Goal: Task Accomplishment & Management: Complete application form

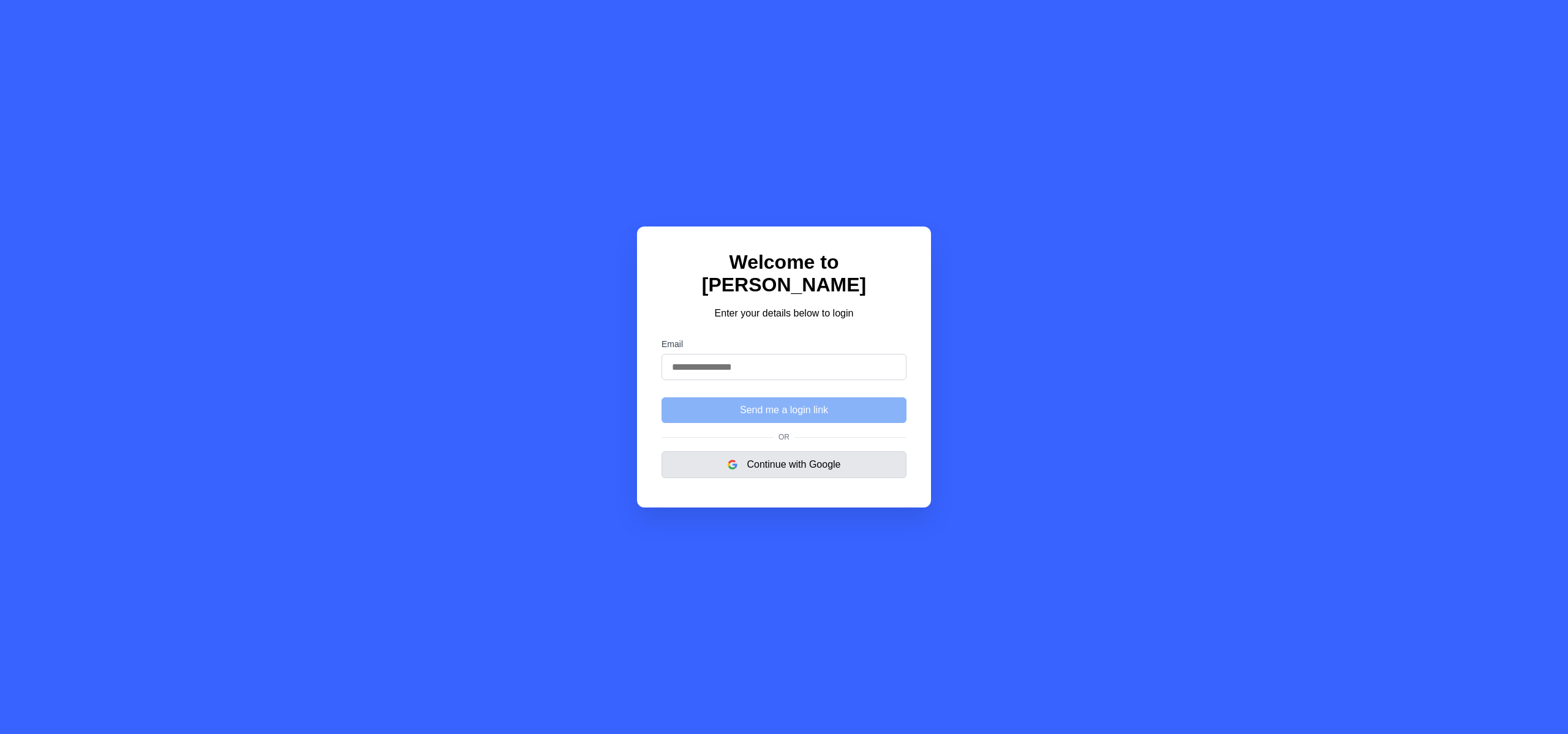
click at [750, 454] on button "Continue with Google" at bounding box center [784, 465] width 245 height 27
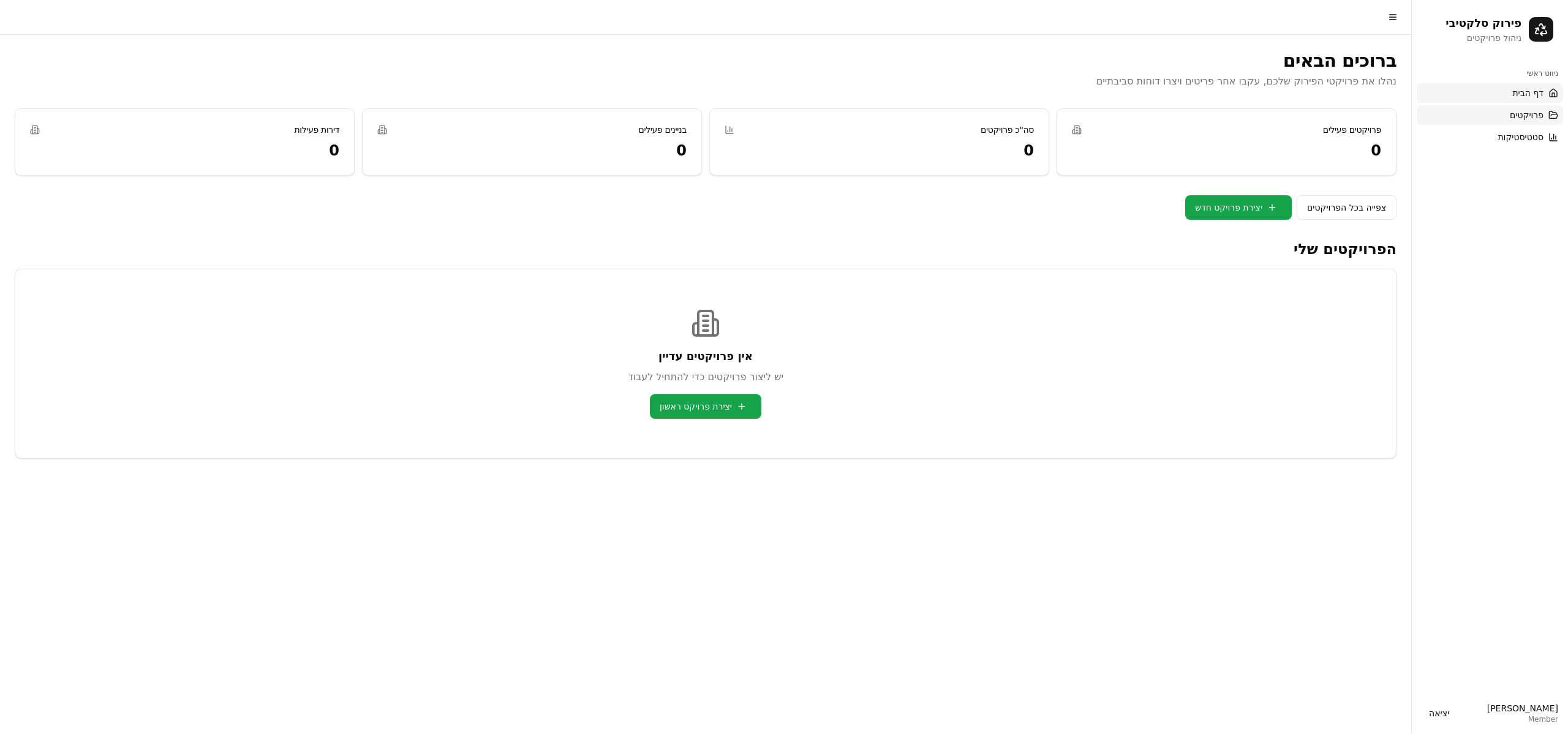
click at [1527, 116] on span "פרויקטים" at bounding box center [1526, 115] width 34 height 12
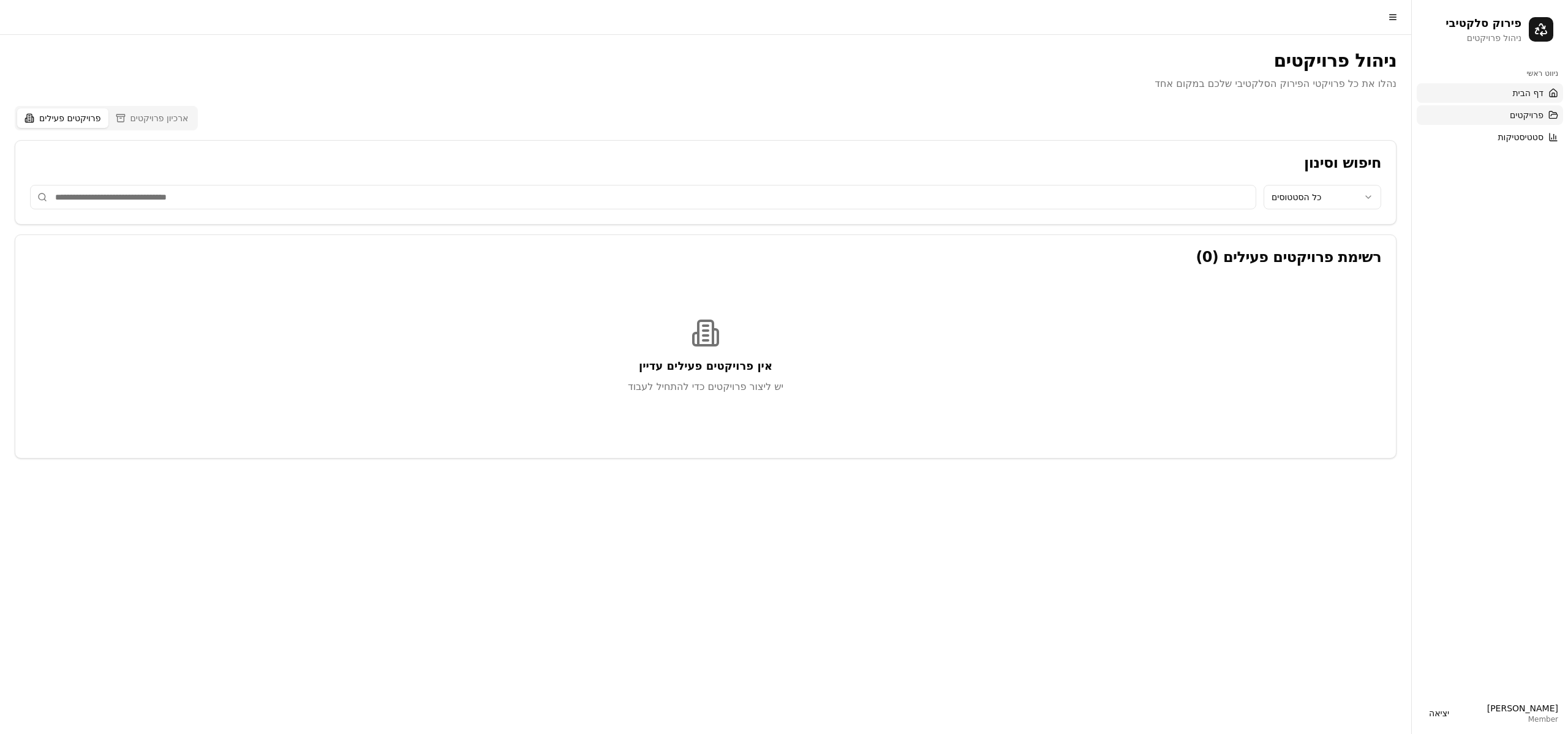
click at [1519, 99] on span "דף הבית" at bounding box center [1527, 93] width 31 height 12
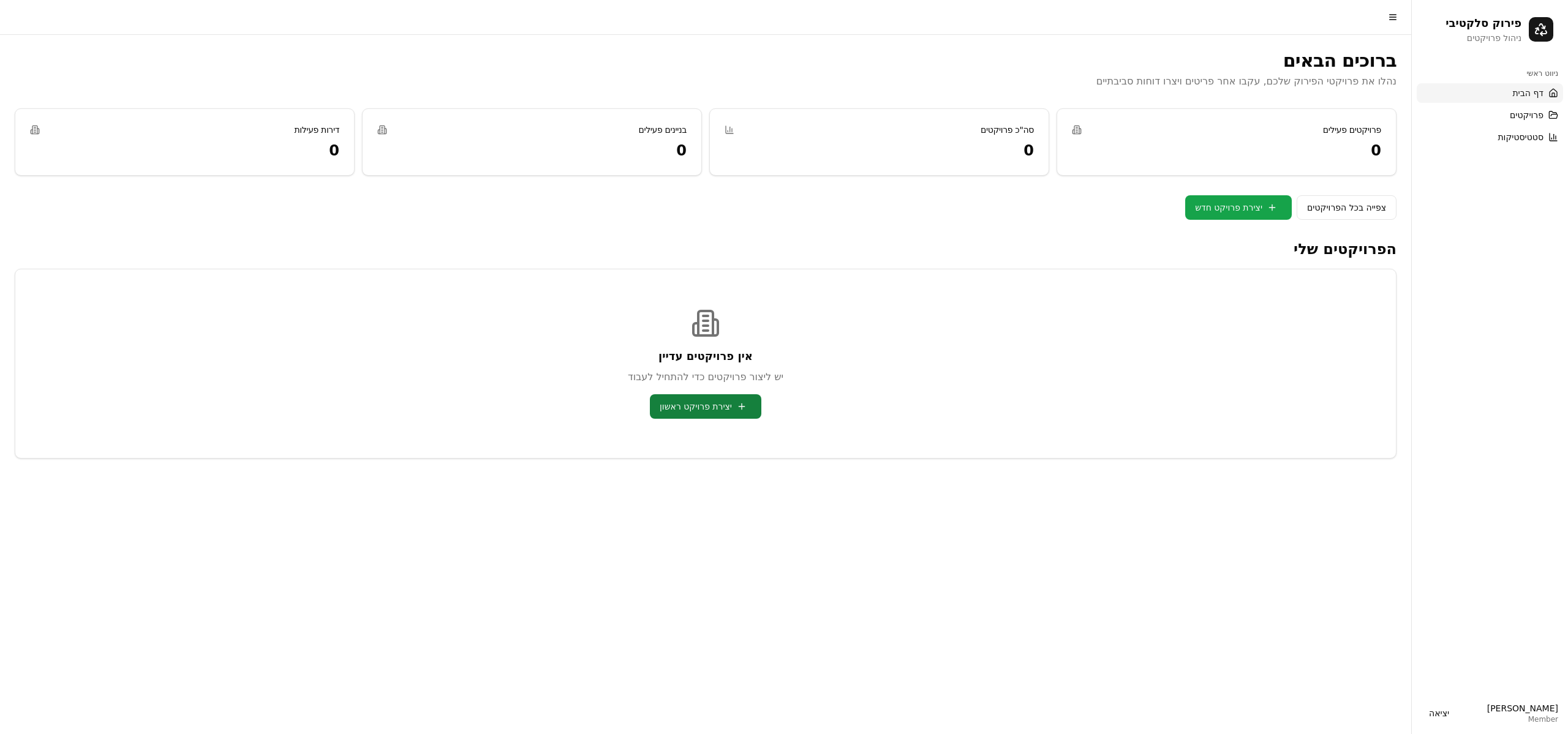
click at [723, 401] on button "יצירת פרויקט ראשון" at bounding box center [705, 407] width 112 height 24
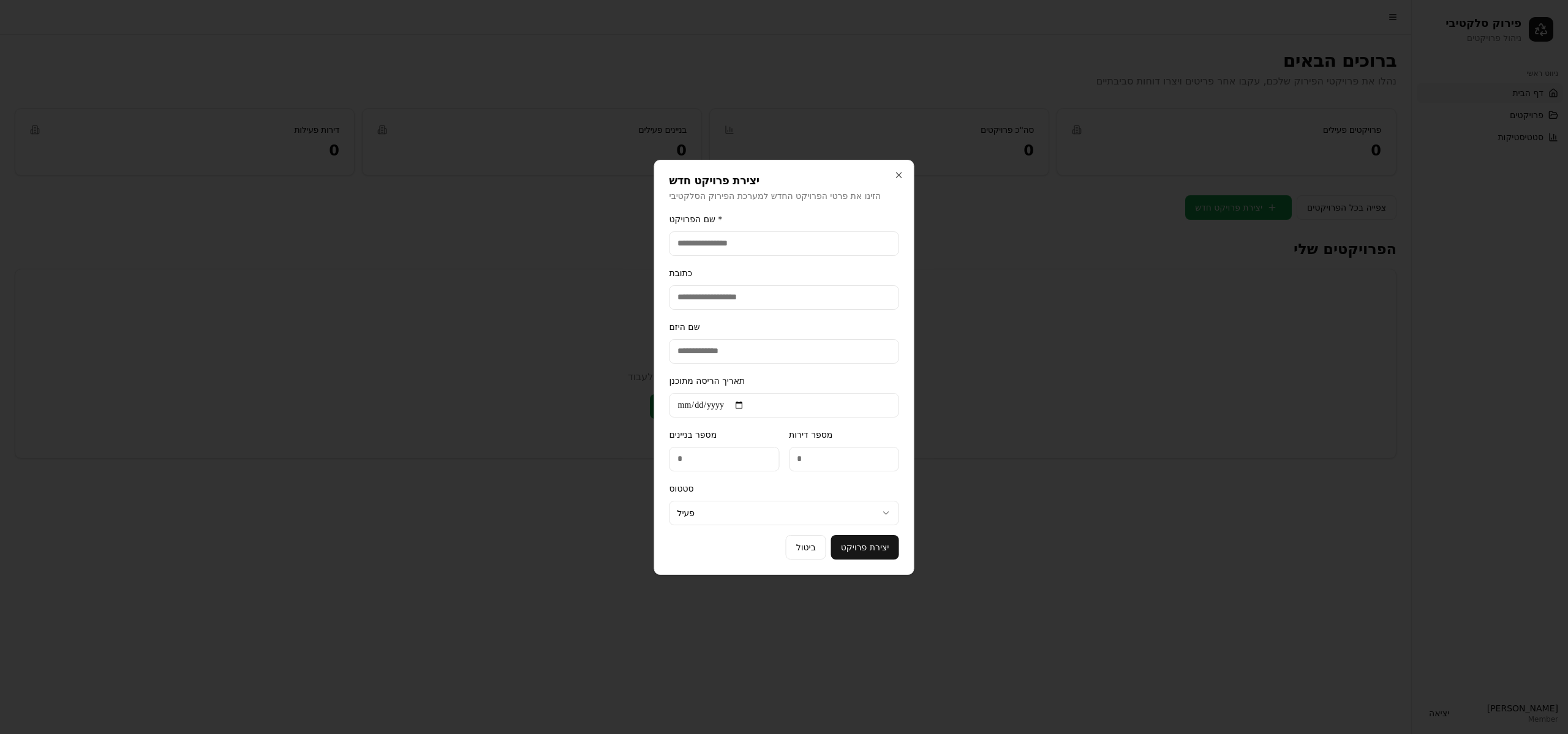
click at [711, 237] on input "שם הפרויקט *" at bounding box center [784, 244] width 230 height 24
type input "**********"
click at [750, 296] on input "כתובת" at bounding box center [784, 298] width 230 height 24
type input "***"
click at [814, 548] on button "ביטול" at bounding box center [806, 547] width 41 height 24
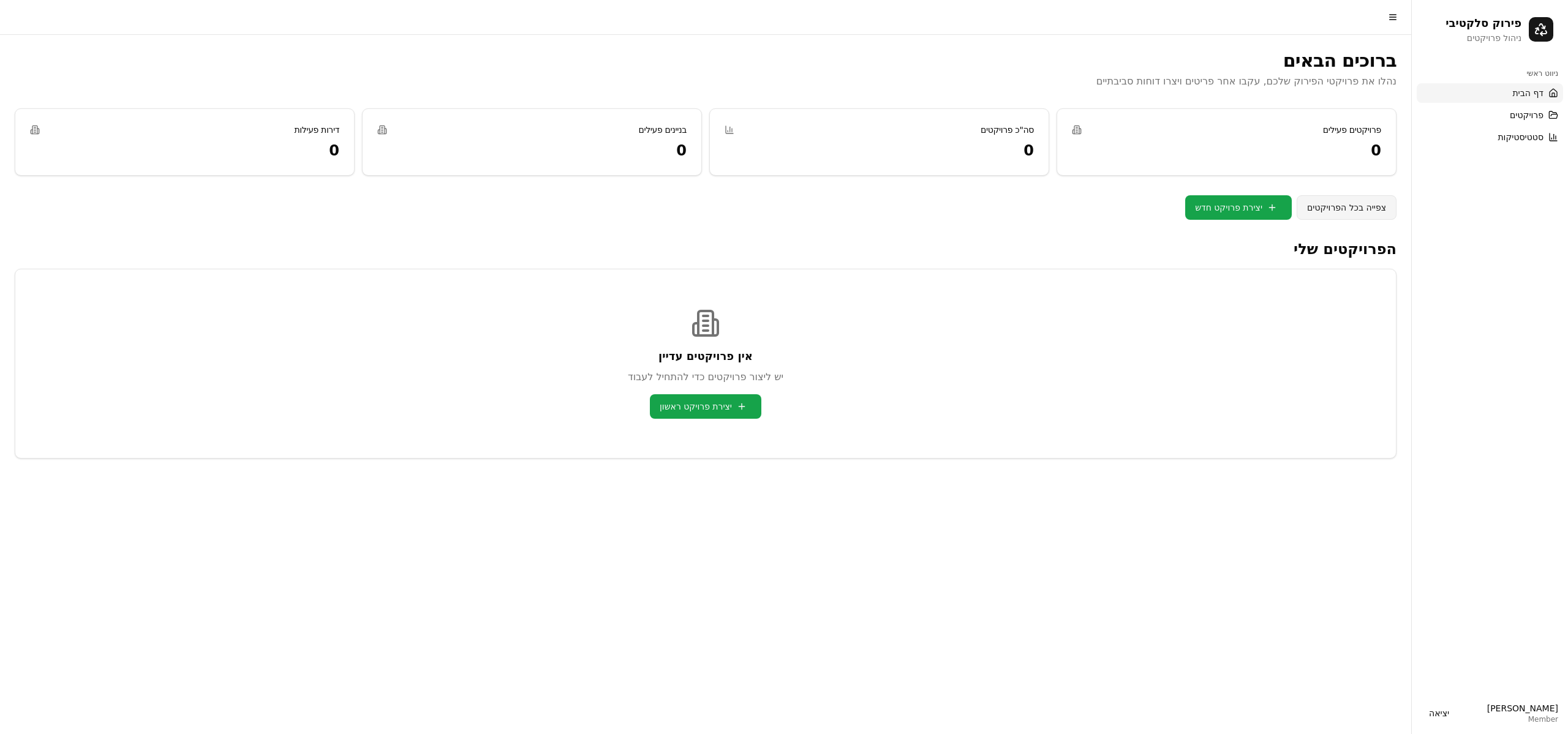
click at [1367, 211] on link "צפייה בכל הפרויקטים" at bounding box center [1346, 208] width 100 height 24
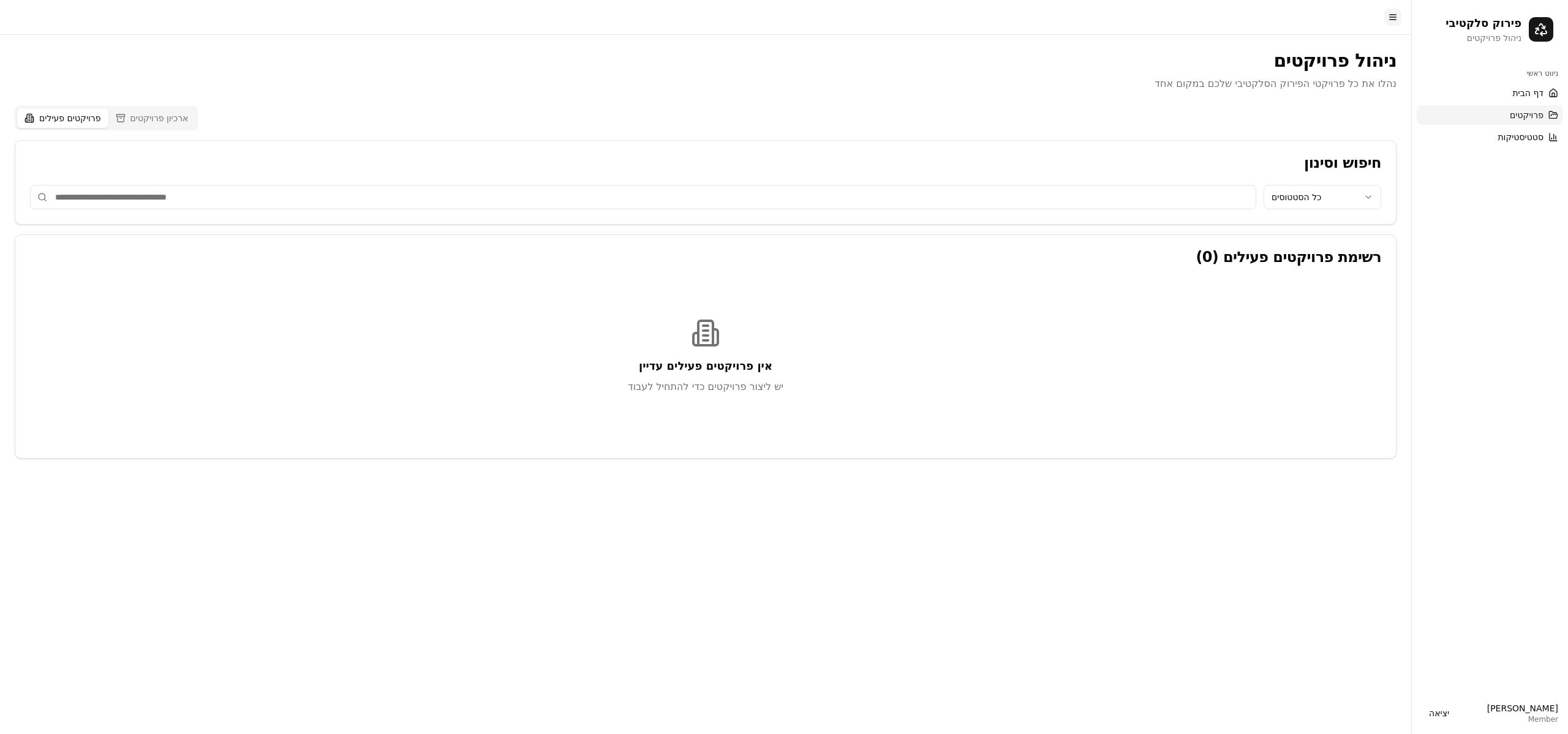
click at [1393, 23] on button at bounding box center [1393, 17] width 17 height 17
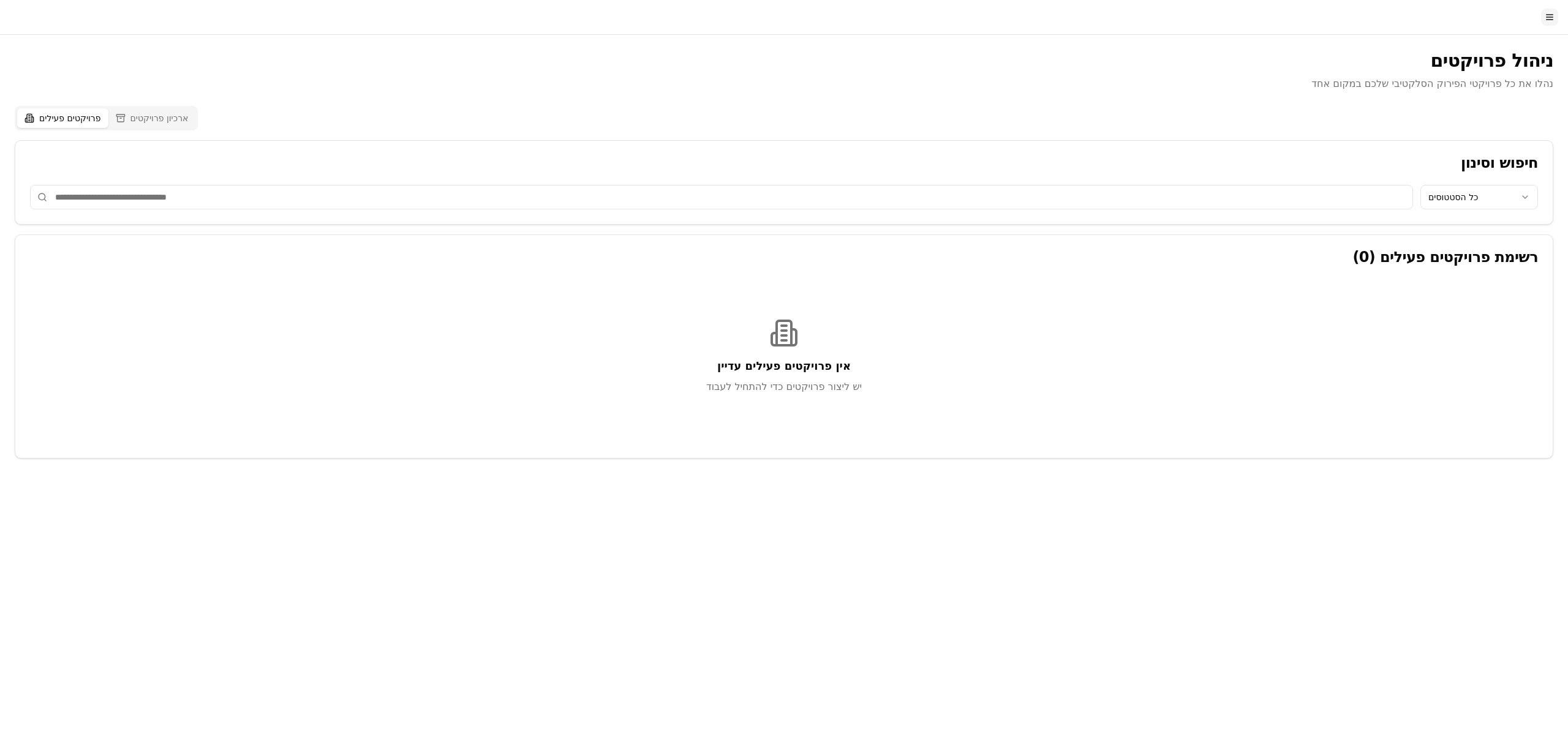
click at [1550, 24] on button at bounding box center [1549, 17] width 17 height 17
